Goal: Task Accomplishment & Management: Manage account settings

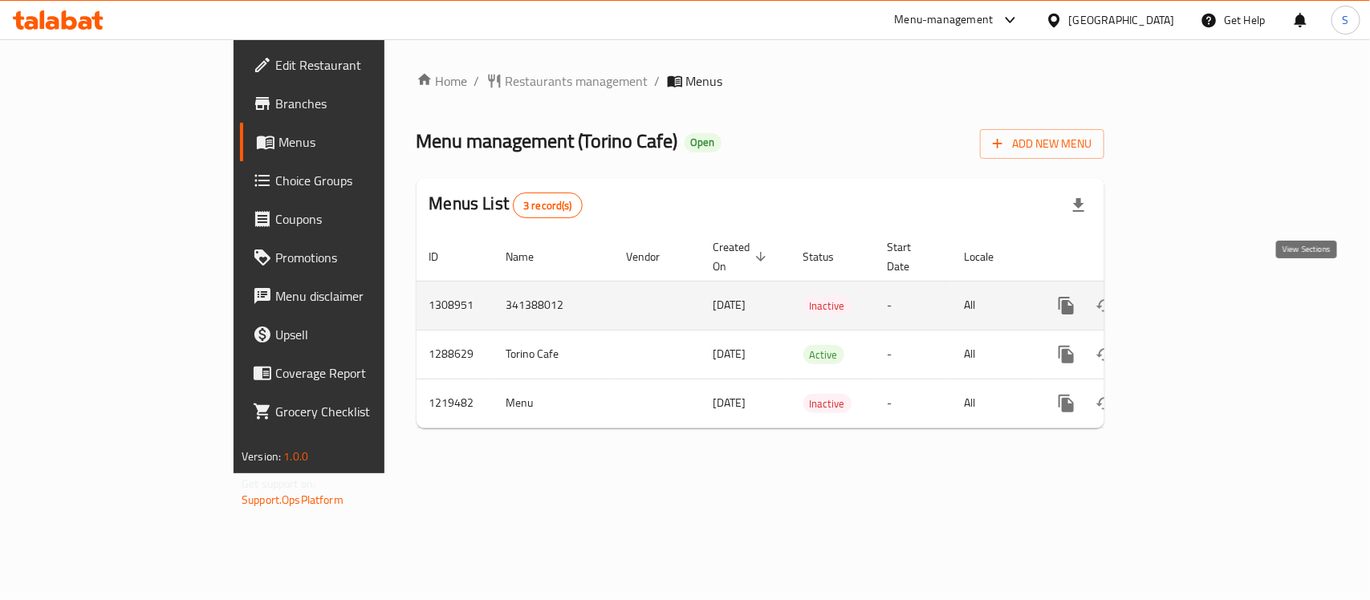
click at [1189, 299] on icon "enhanced table" at bounding box center [1182, 306] width 14 height 14
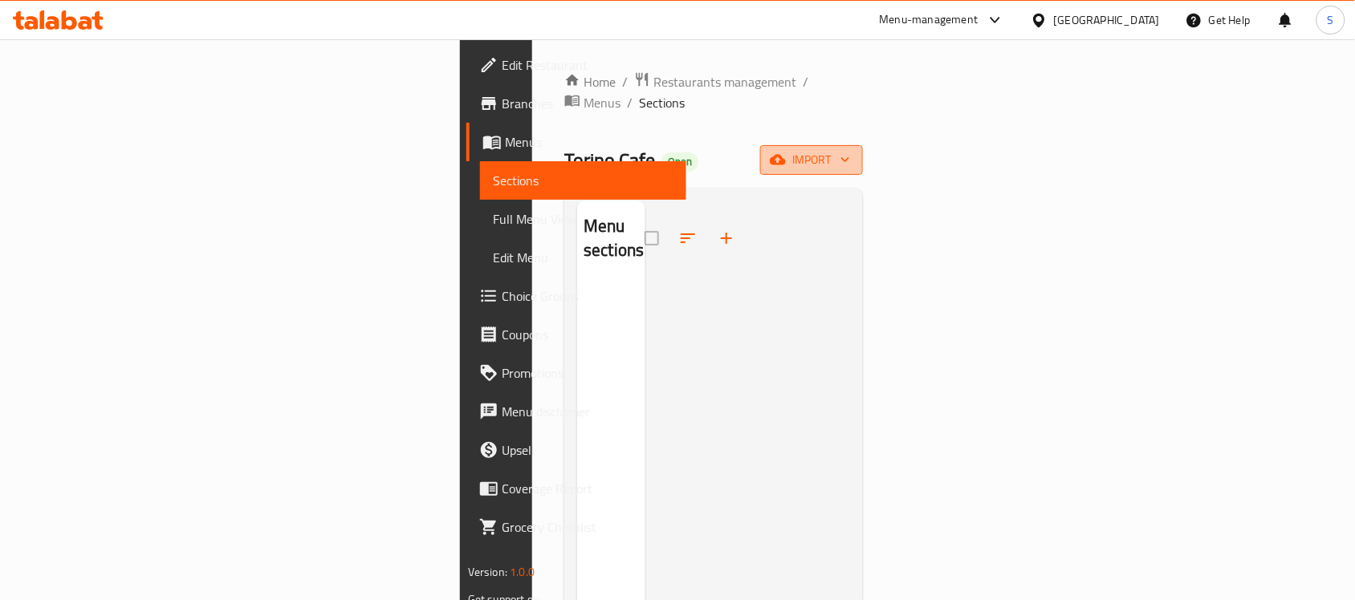
click at [850, 150] on span "import" at bounding box center [811, 160] width 77 height 20
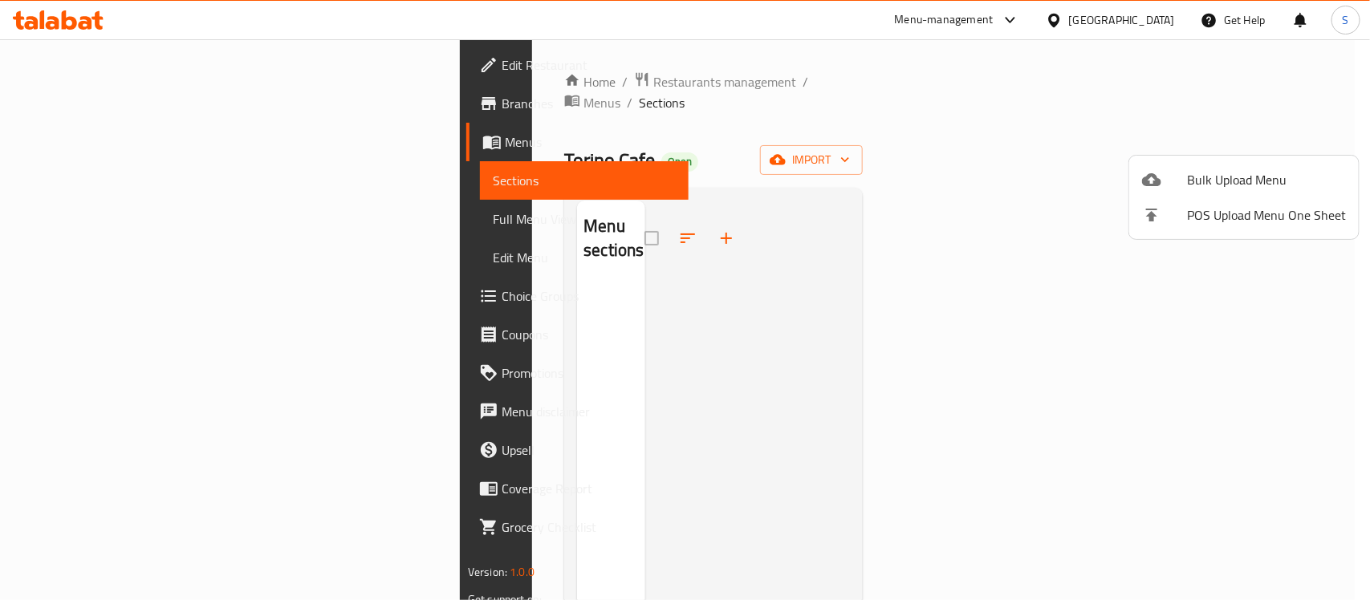
click at [1193, 171] on span "Bulk Upload Menu" at bounding box center [1266, 179] width 159 height 19
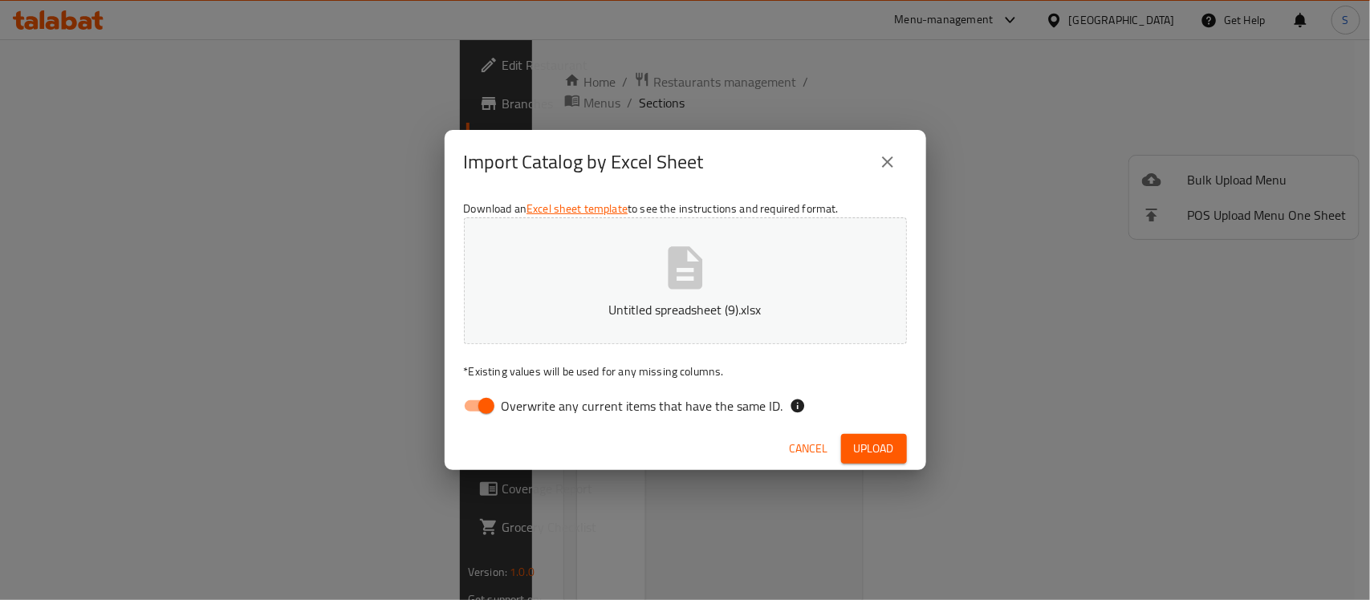
click at [492, 408] on input "Overwrite any current items that have the same ID." at bounding box center [486, 406] width 91 height 30
click at [880, 443] on span "Upload" at bounding box center [874, 449] width 40 height 20
click at [494, 405] on input "Overwrite any current items that have the same ID." at bounding box center [470, 406] width 91 height 30
click at [671, 274] on icon "button" at bounding box center [685, 267] width 35 height 43
click at [502, 399] on span "Overwrite any current items that have the same ID." at bounding box center [643, 405] width 282 height 19
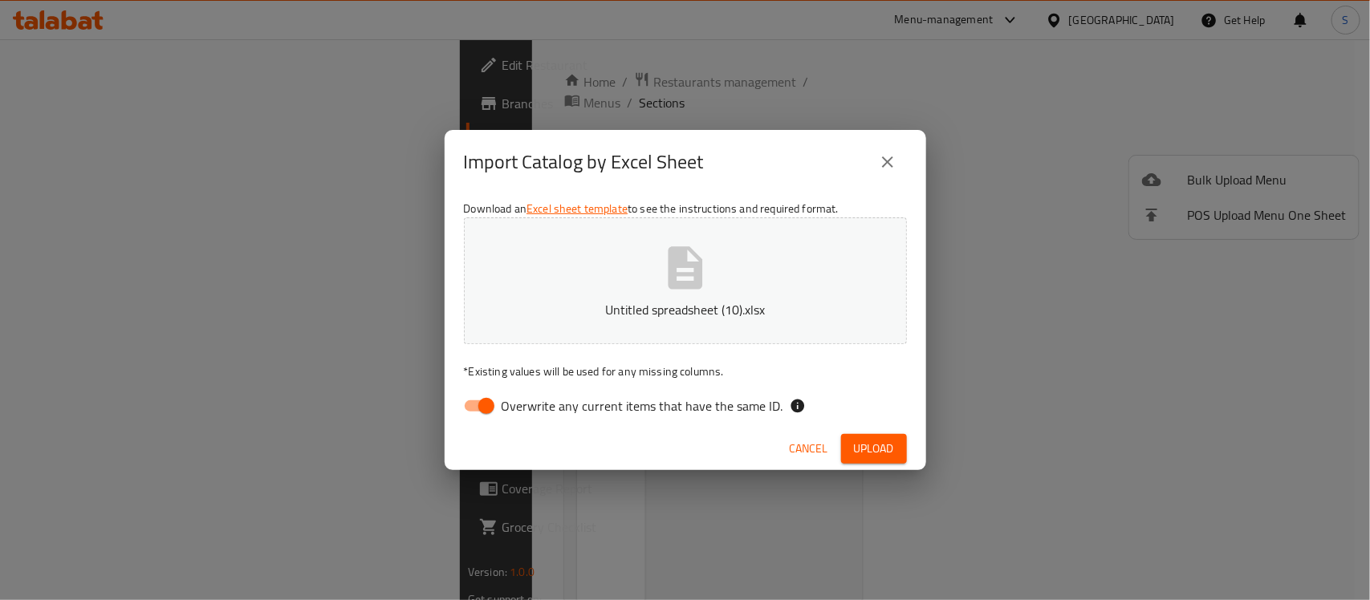
click at [502, 399] on input "Overwrite any current items that have the same ID." at bounding box center [486, 406] width 91 height 30
checkbox input "false"
click at [863, 445] on span "Upload" at bounding box center [874, 449] width 40 height 20
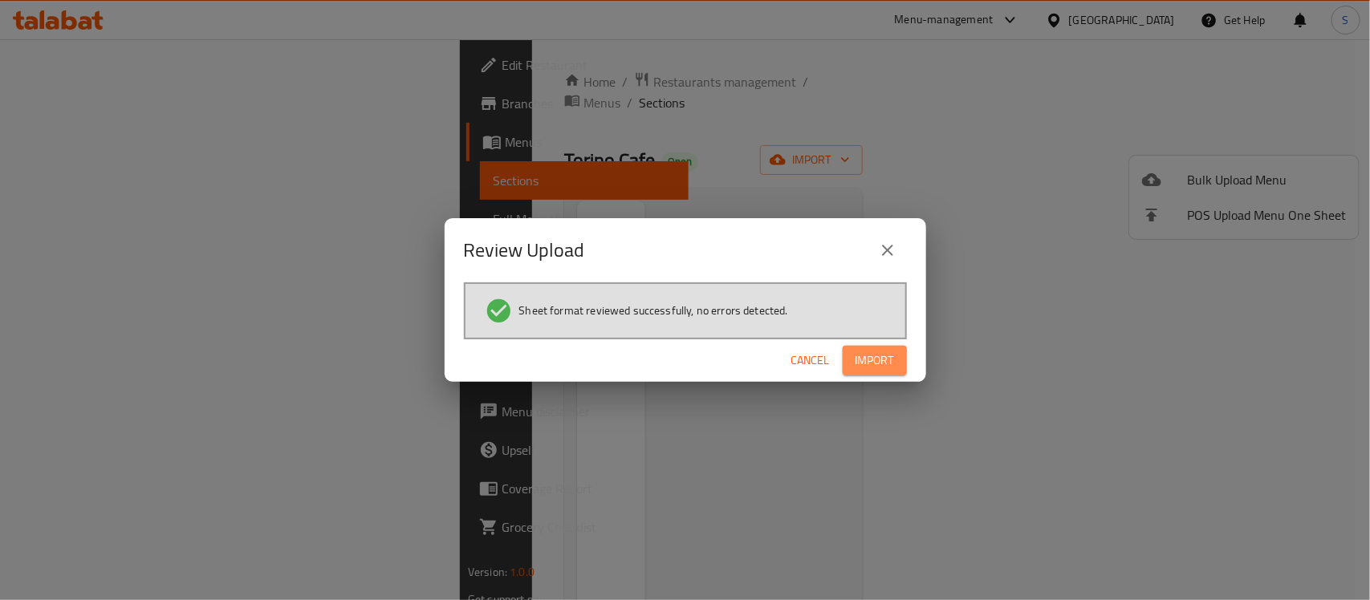
click at [867, 359] on span "Import" at bounding box center [874, 361] width 39 height 20
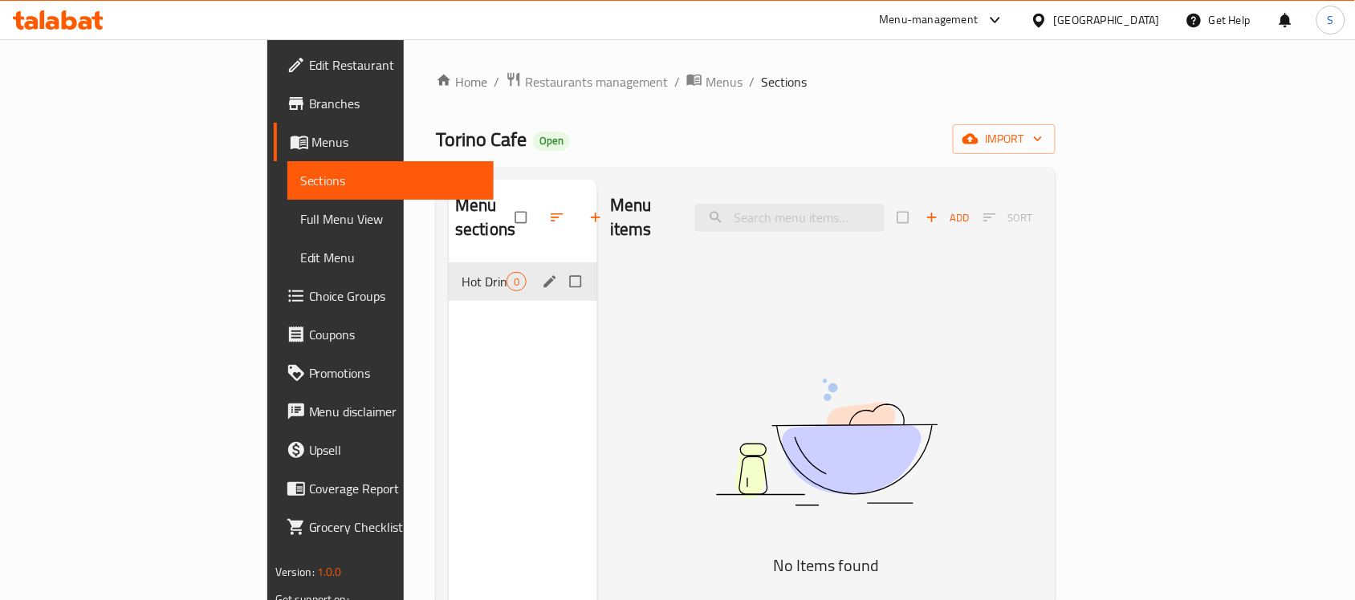
click at [449, 269] on div "Hot Drinks 0" at bounding box center [523, 281] width 148 height 39
click at [560, 266] on input "Menu sections" at bounding box center [577, 281] width 34 height 30
checkbox input "true"
click at [549, 209] on icon "button" at bounding box center [557, 217] width 16 height 16
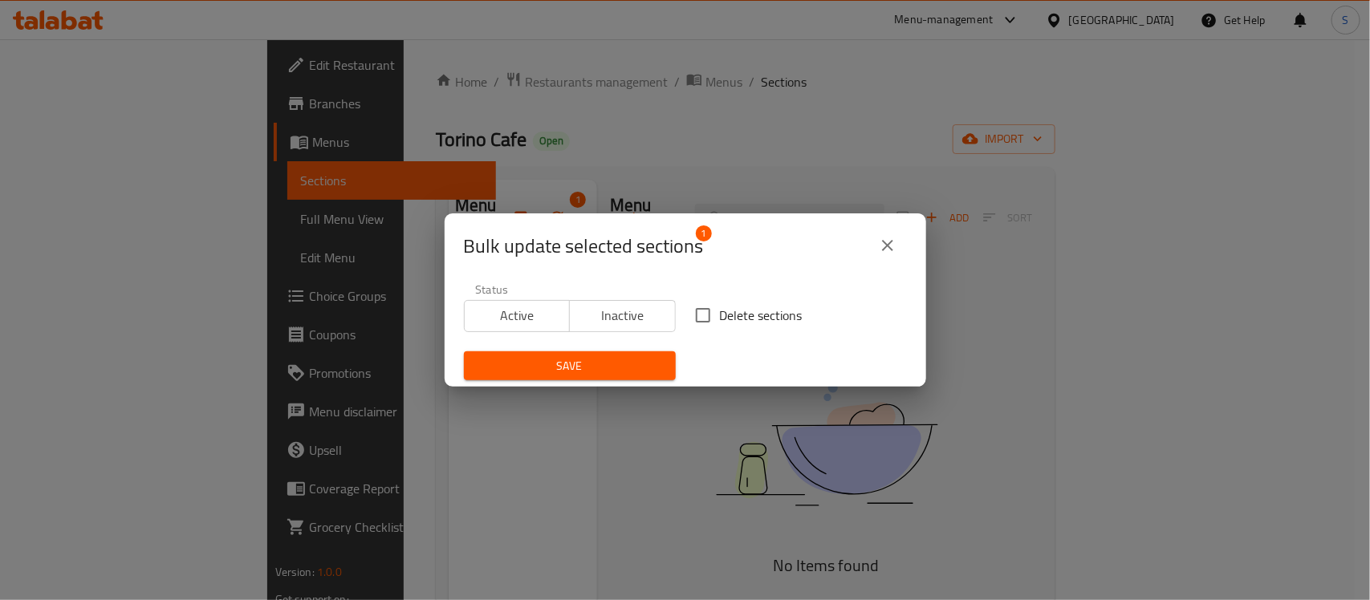
click at [690, 307] on input "Delete sections" at bounding box center [703, 316] width 34 height 34
checkbox input "true"
click at [587, 388] on div "Bulk update selected sections 1 Status Active Inactive Delete sections Save" at bounding box center [685, 300] width 1370 height 600
click at [587, 371] on span "Save" at bounding box center [570, 366] width 186 height 20
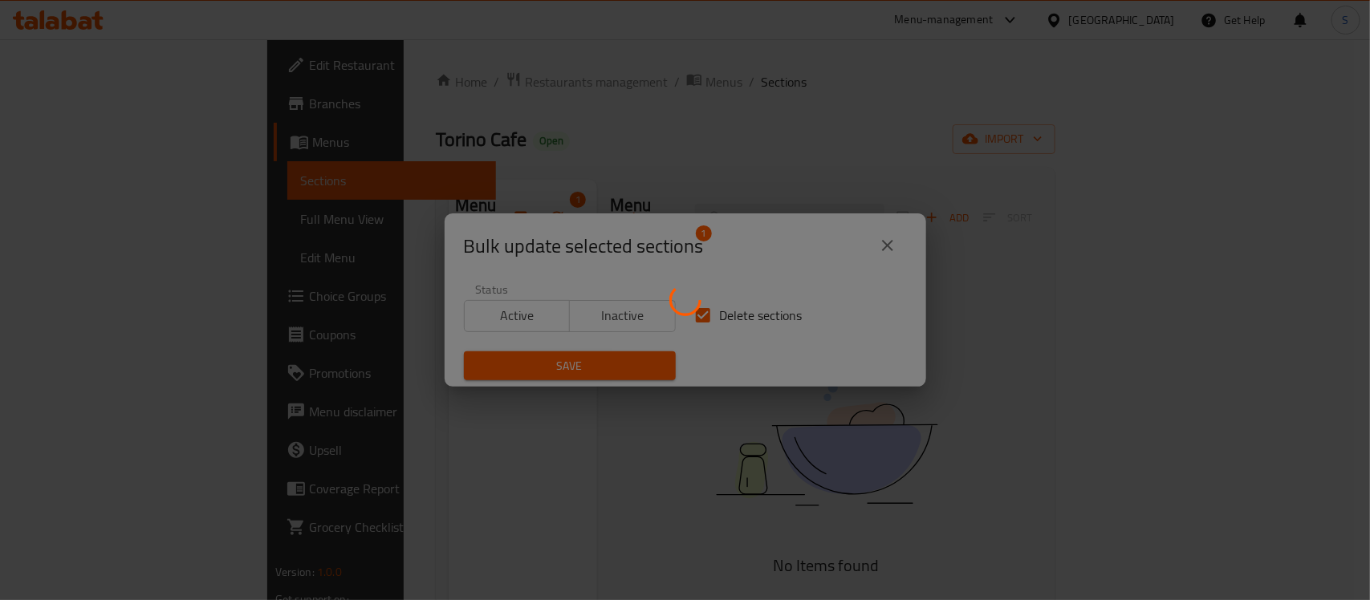
checkbox input "false"
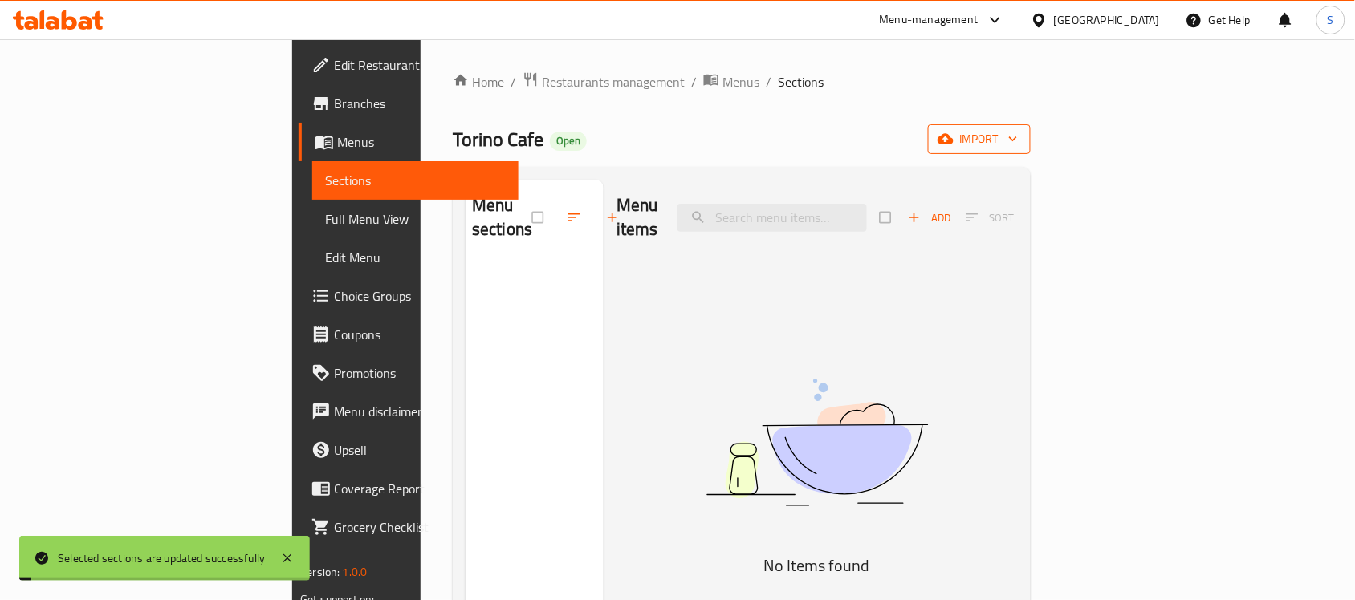
click at [1018, 136] on span "import" at bounding box center [979, 139] width 77 height 20
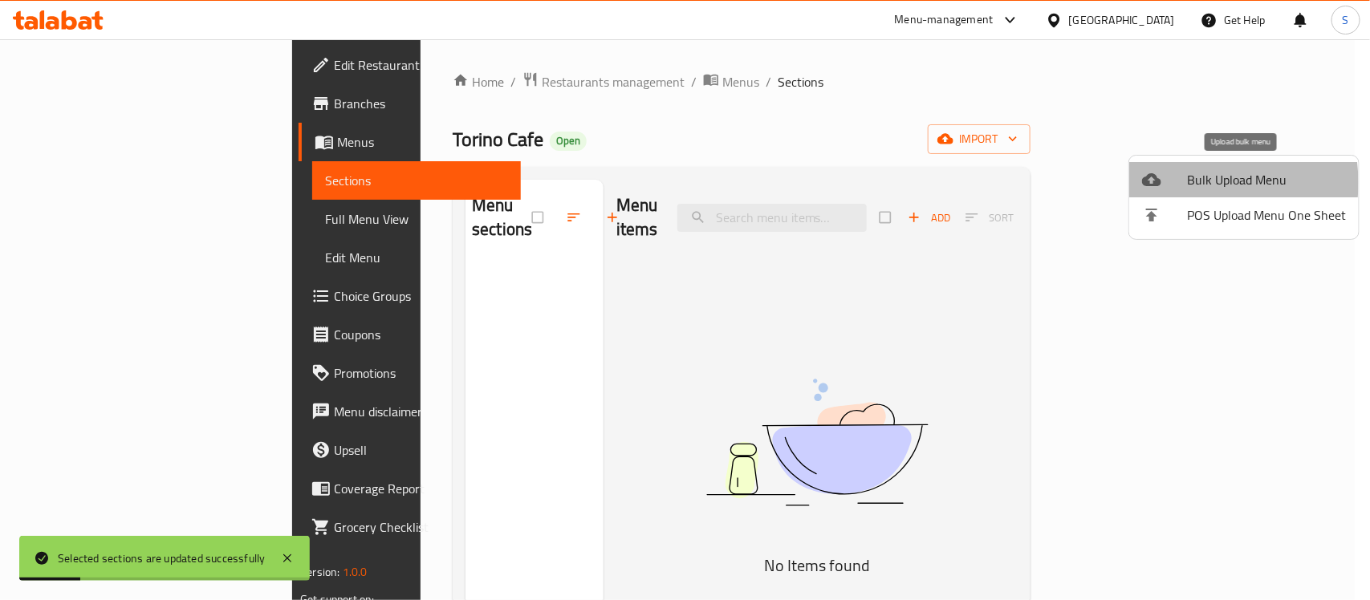
click at [1185, 183] on div at bounding box center [1164, 179] width 45 height 19
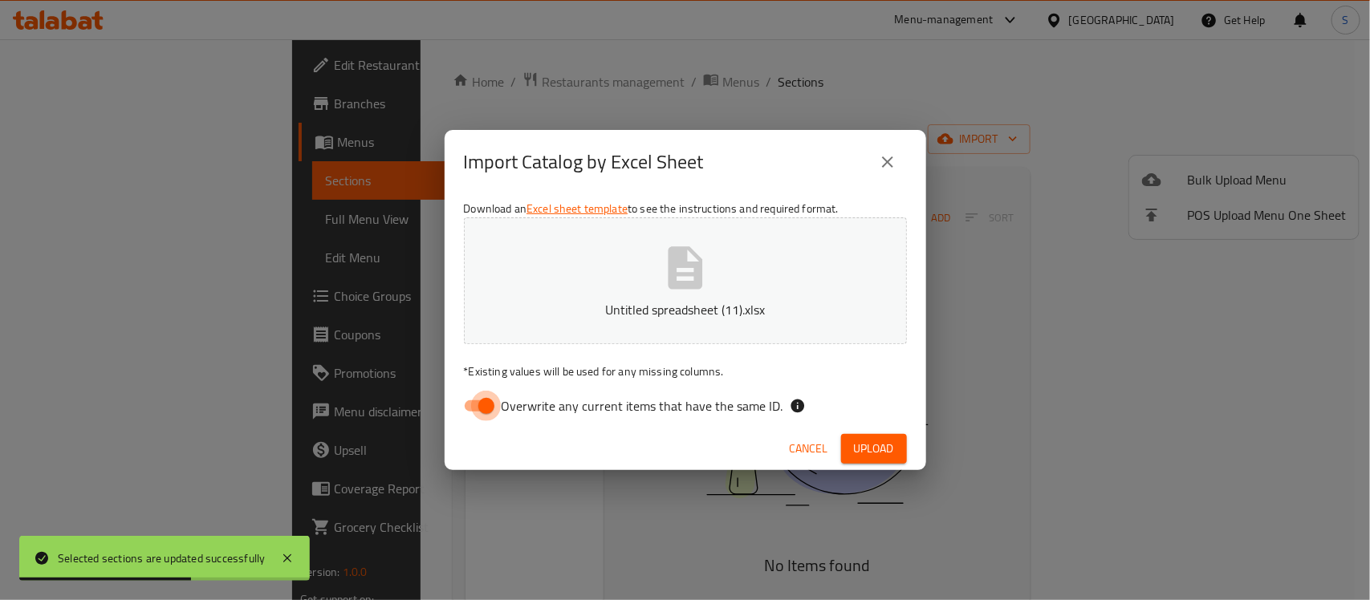
click at [480, 406] on input "Overwrite any current items that have the same ID." at bounding box center [486, 406] width 91 height 30
checkbox input "false"
click at [849, 438] on button "Upload" at bounding box center [874, 449] width 66 height 30
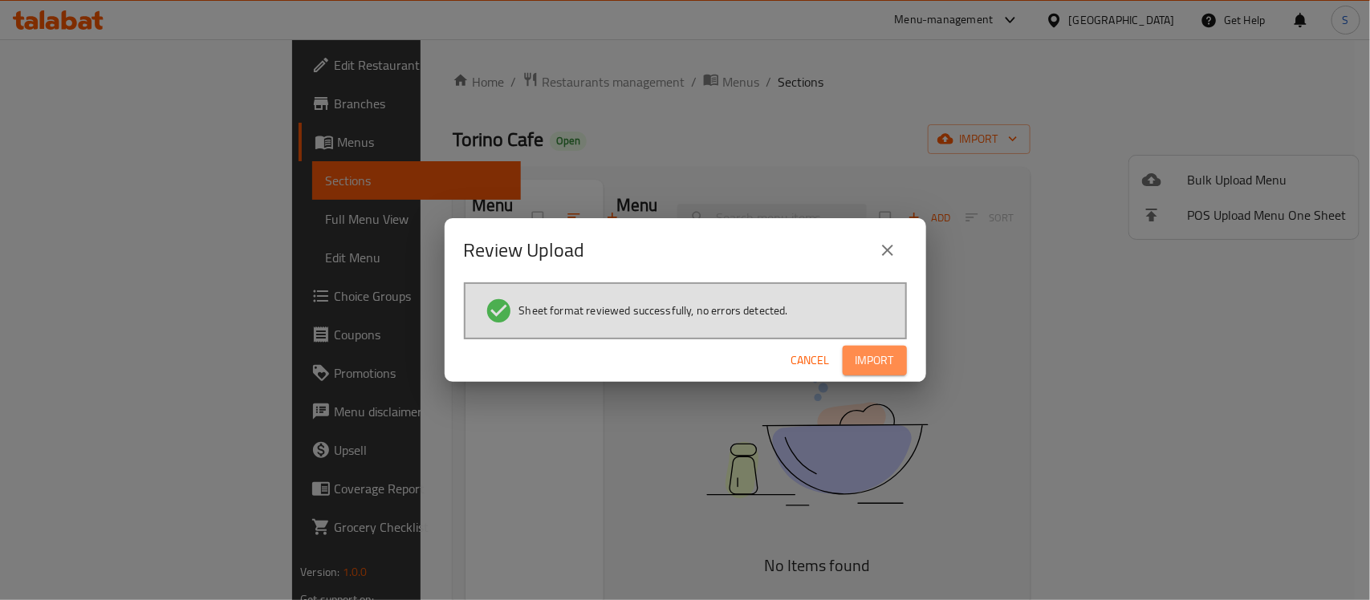
click at [880, 360] on span "Import" at bounding box center [874, 361] width 39 height 20
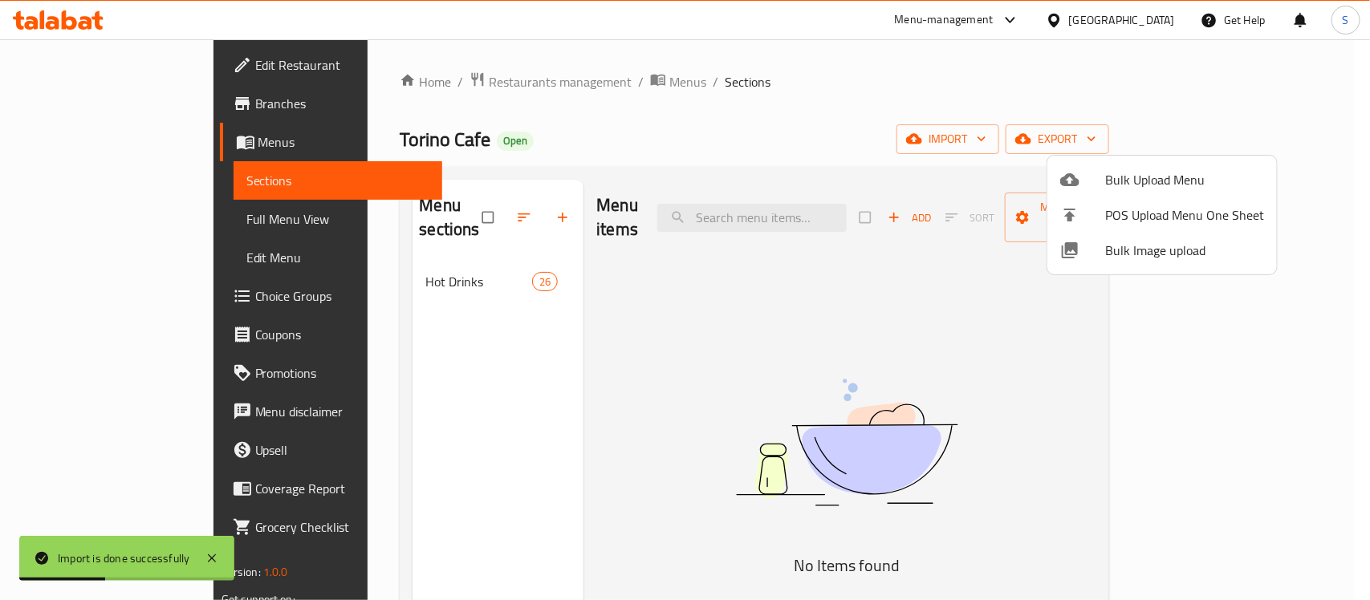
click at [341, 274] on div at bounding box center [685, 300] width 1370 height 600
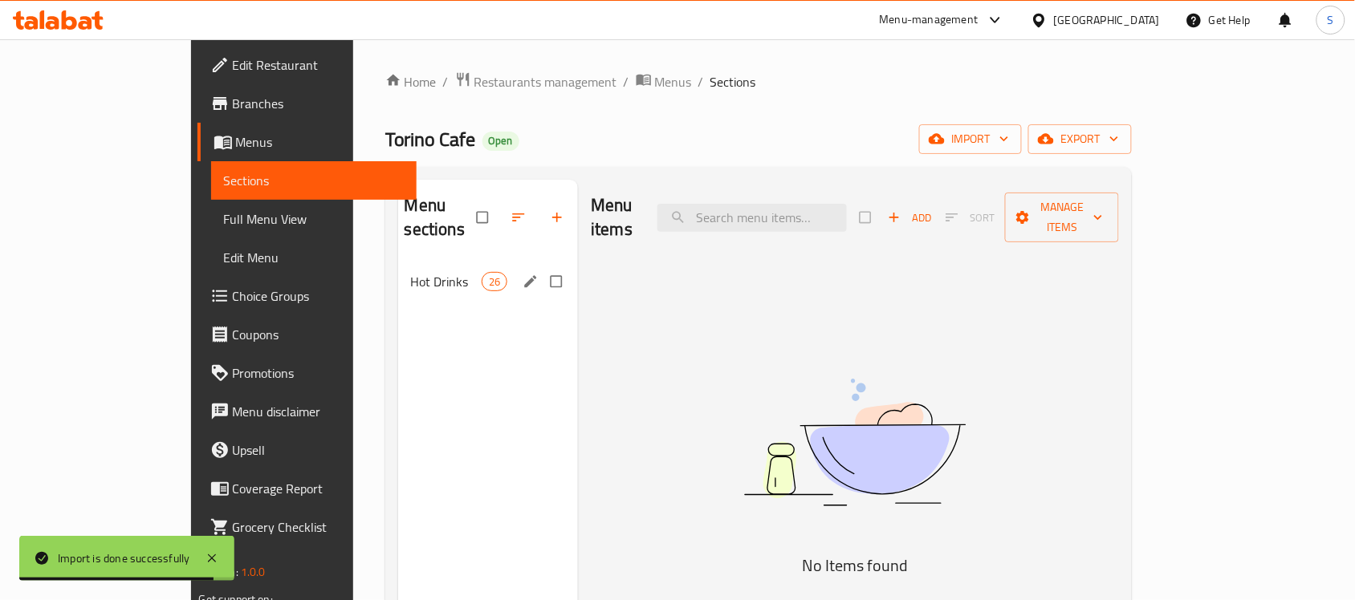
click at [411, 272] on span "Hot Drinks" at bounding box center [446, 281] width 71 height 19
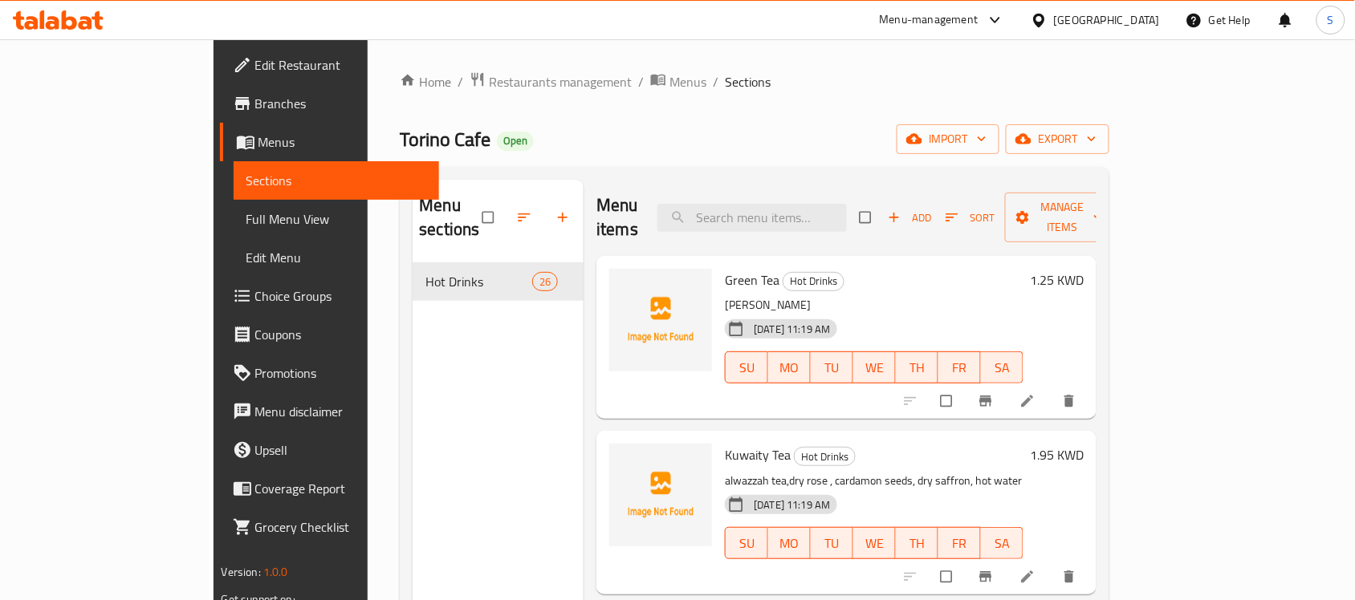
click at [246, 221] on span "Full Menu View" at bounding box center [336, 218] width 181 height 19
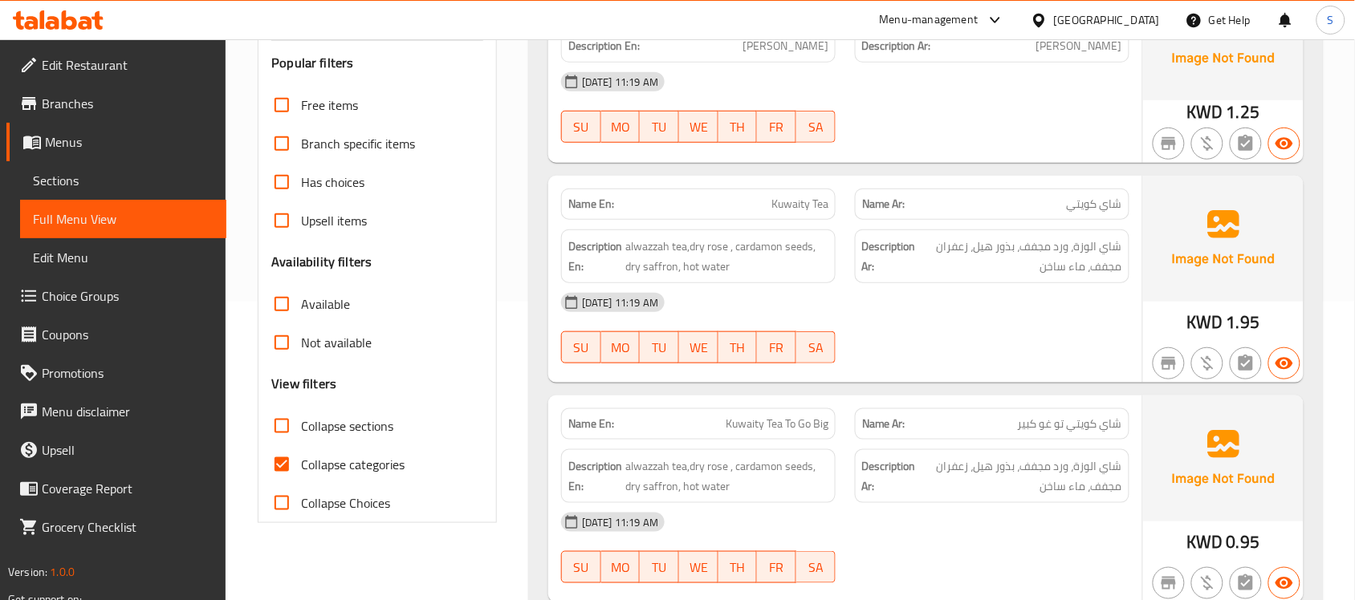
scroll to position [502, 0]
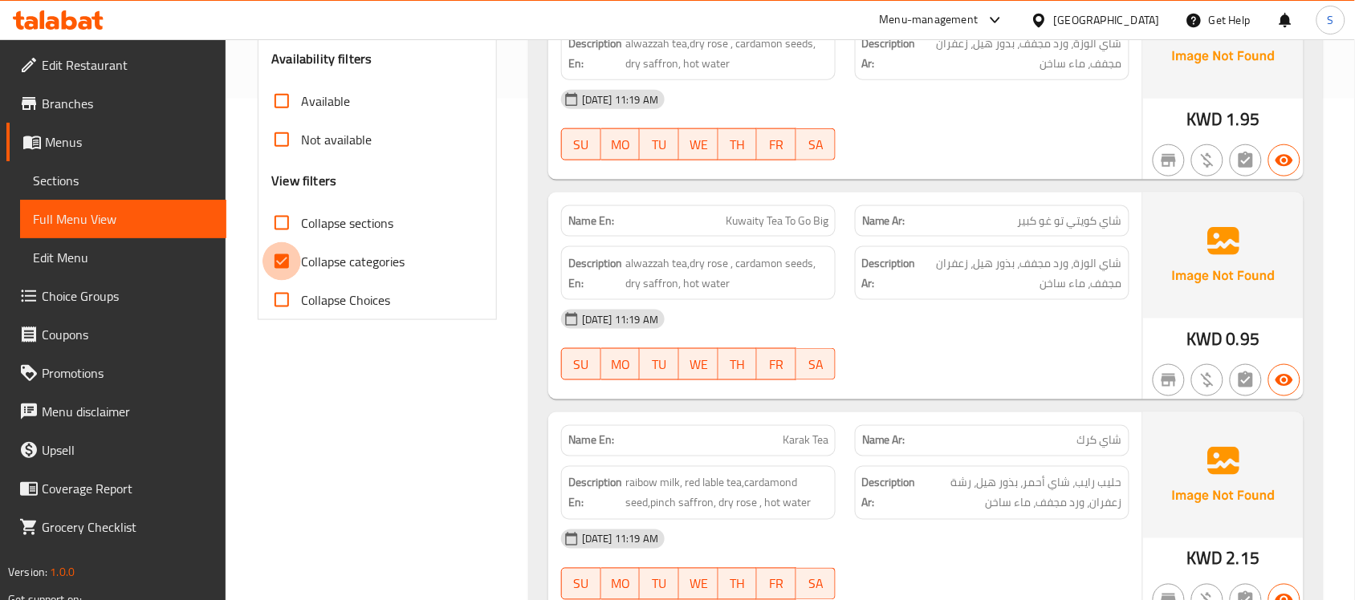
drag, startPoint x: 270, startPoint y: 262, endPoint x: 286, endPoint y: 270, distance: 17.6
click at [271, 262] on input "Collapse categories" at bounding box center [281, 261] width 39 height 39
checkbox input "false"
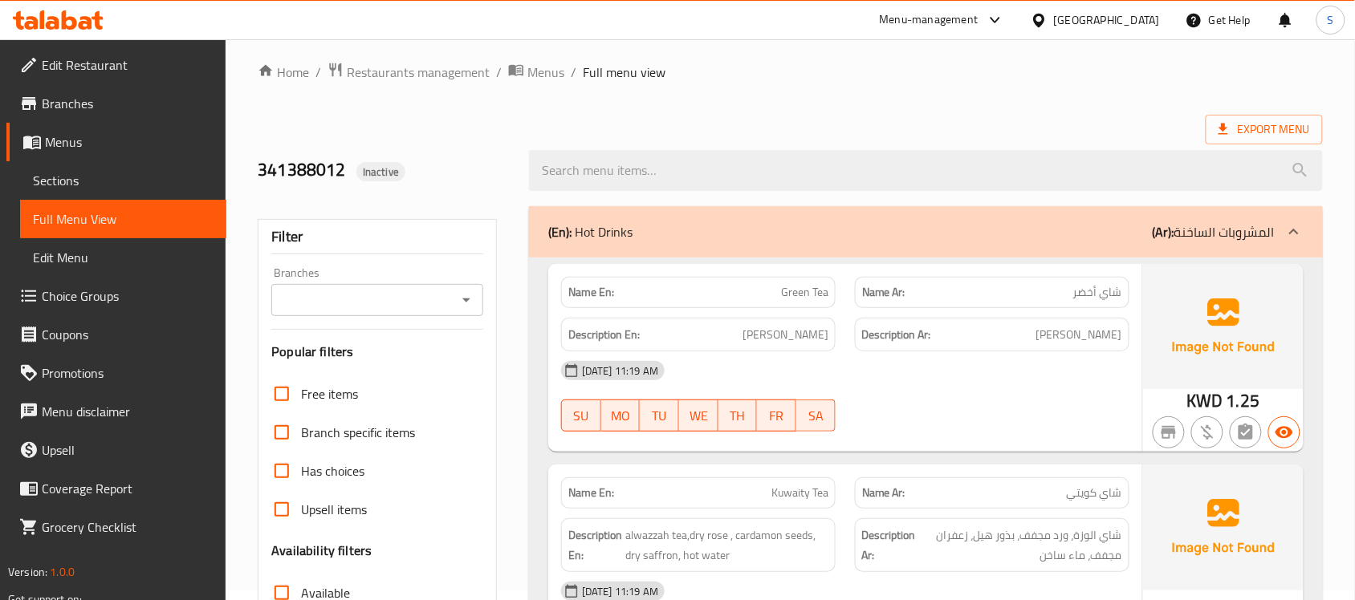
scroll to position [0, 0]
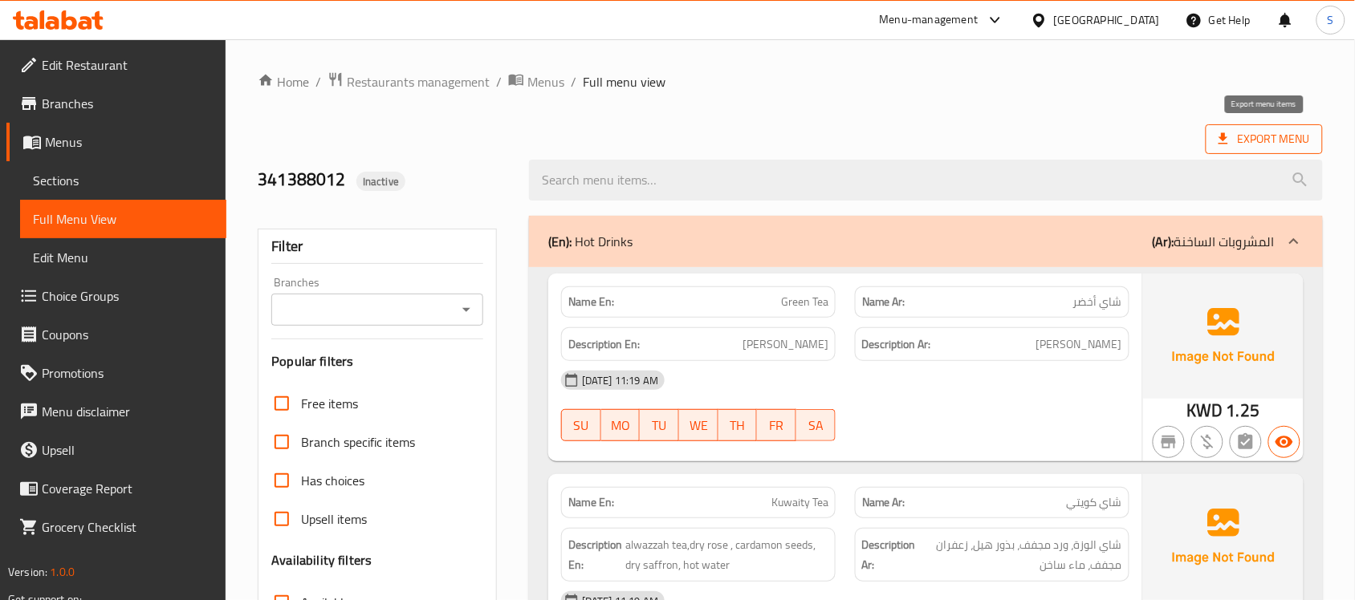
click at [1261, 139] on span "Export Menu" at bounding box center [1263, 139] width 91 height 20
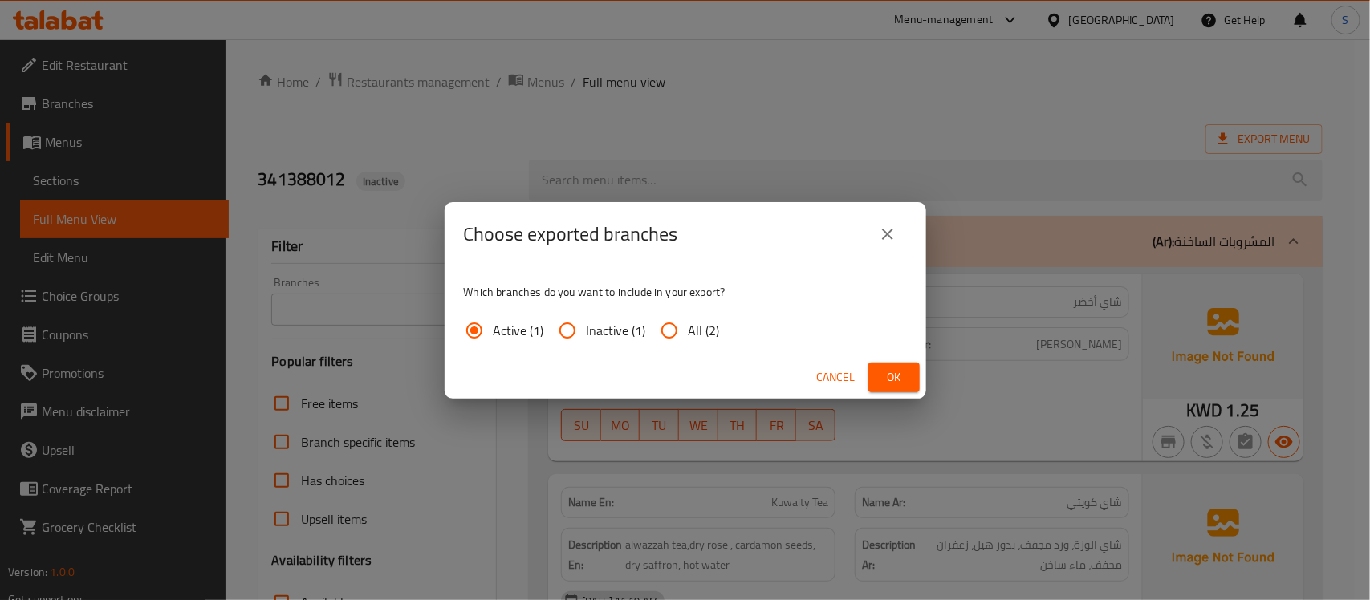
click at [670, 339] on input "All (2)" at bounding box center [669, 330] width 39 height 39
radio input "true"
click at [891, 385] on span "Ok" at bounding box center [894, 378] width 26 height 20
